Goal: Transaction & Acquisition: Download file/media

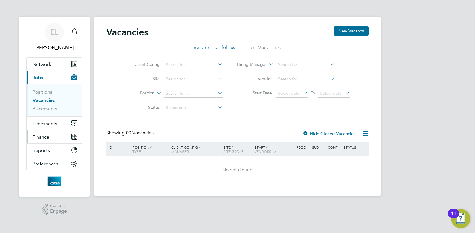
click at [43, 134] on span "Finance" at bounding box center [41, 137] width 17 height 6
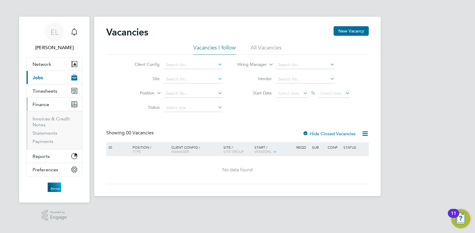
click at [47, 122] on li "Invoices & Credit Notes" at bounding box center [55, 123] width 45 height 14
click at [47, 119] on link "Invoices & Credit Notes" at bounding box center [51, 122] width 37 height 12
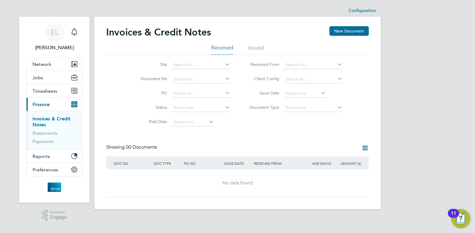
click at [258, 49] on li "Issued" at bounding box center [256, 49] width 16 height 11
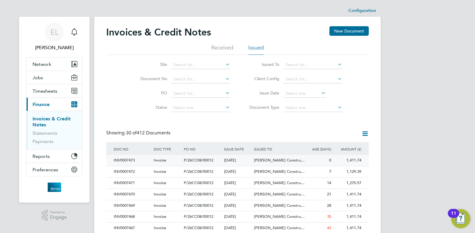
click at [127, 161] on div "INV0007473" at bounding box center [132, 160] width 40 height 11
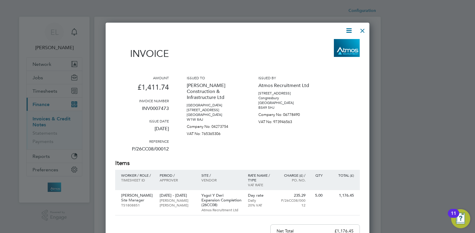
click at [348, 31] on icon at bounding box center [348, 30] width 7 height 7
click at [337, 42] on li "Download Invoice" at bounding box center [330, 45] width 41 height 8
